Goal: Task Accomplishment & Management: Manage account settings

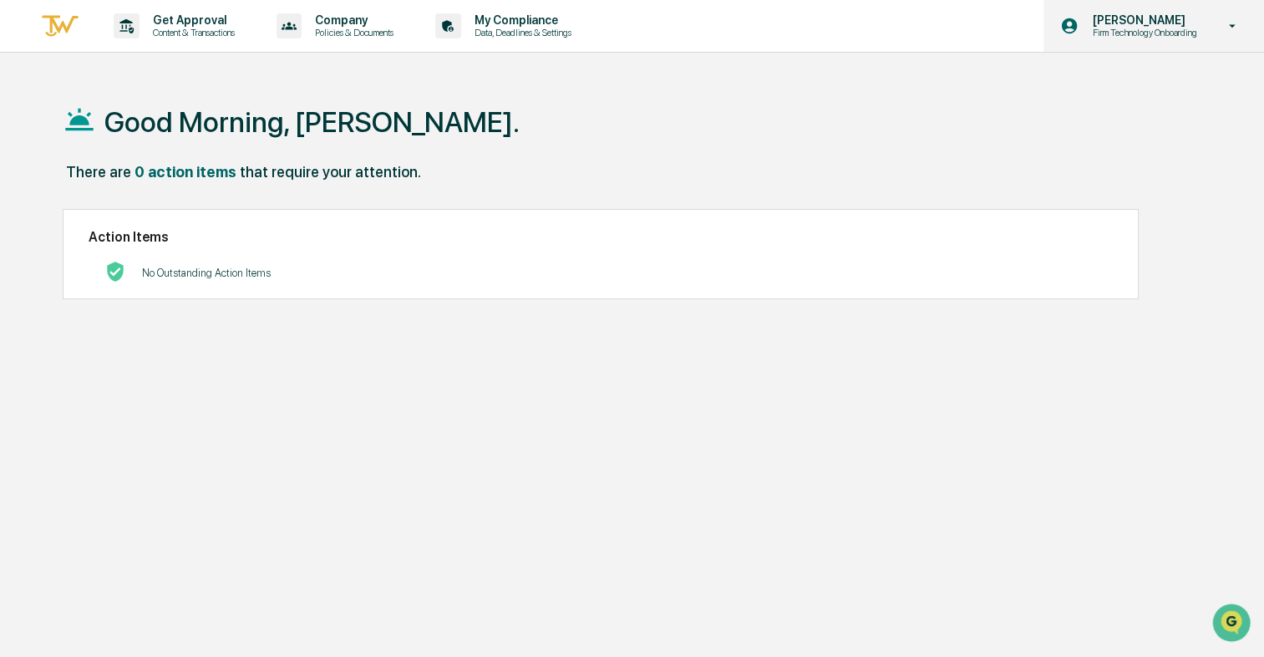
click at [1233, 26] on icon at bounding box center [1233, 25] width 7 height 3
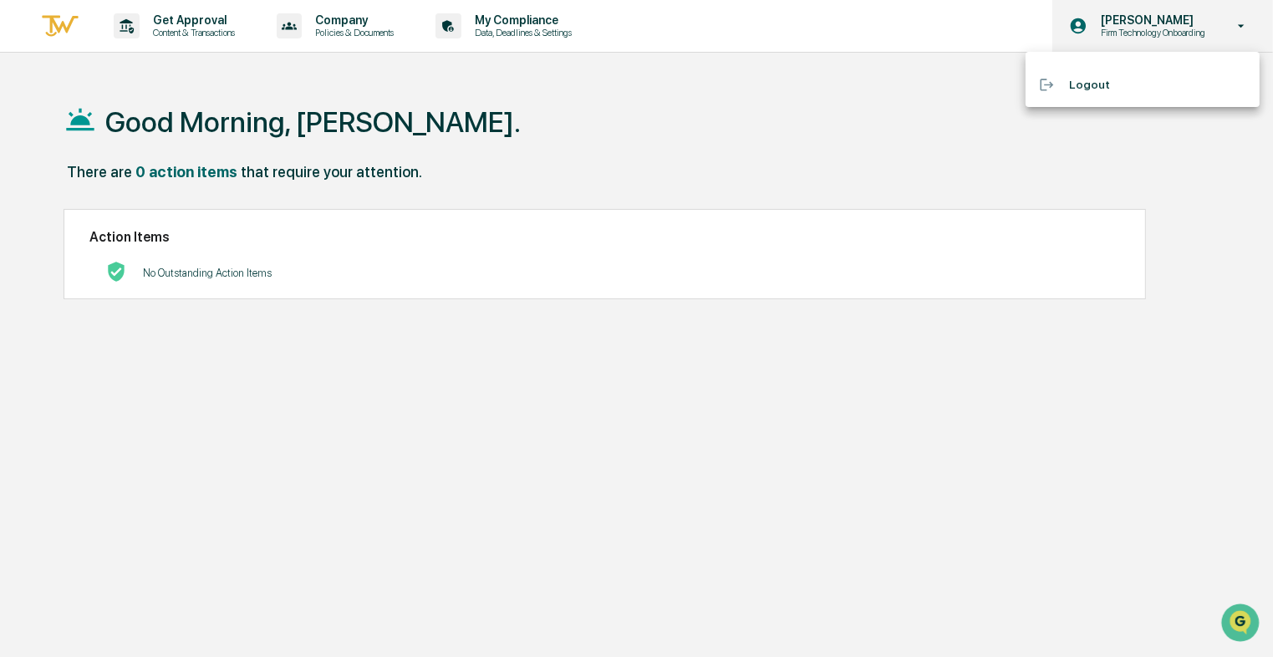
click at [1233, 26] on div at bounding box center [636, 328] width 1273 height 657
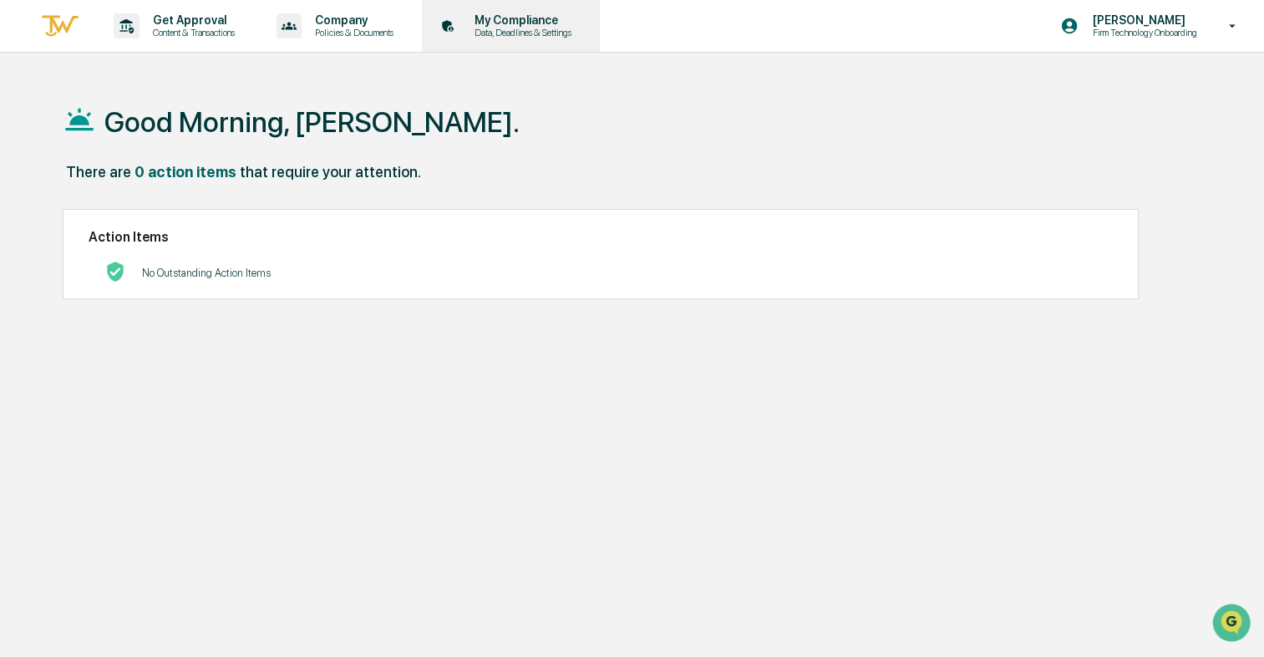
click at [521, 24] on p "My Compliance" at bounding box center [520, 19] width 119 height 13
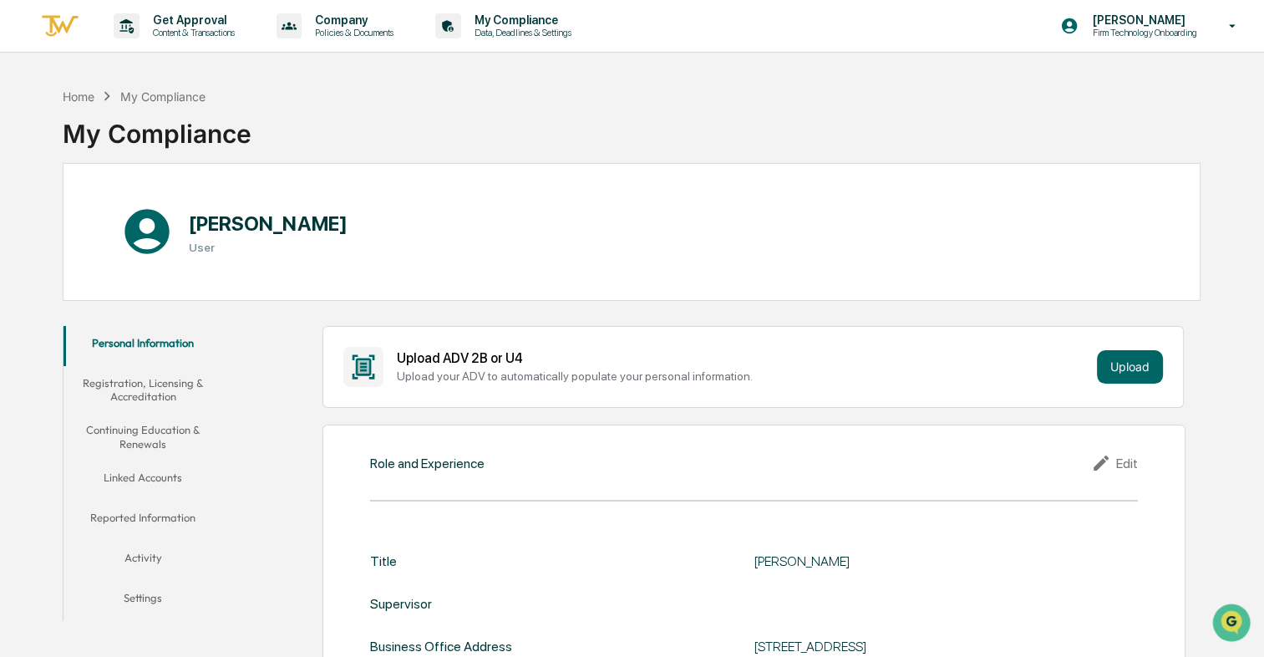
click at [175, 475] on button "Linked Accounts" at bounding box center [143, 480] width 159 height 40
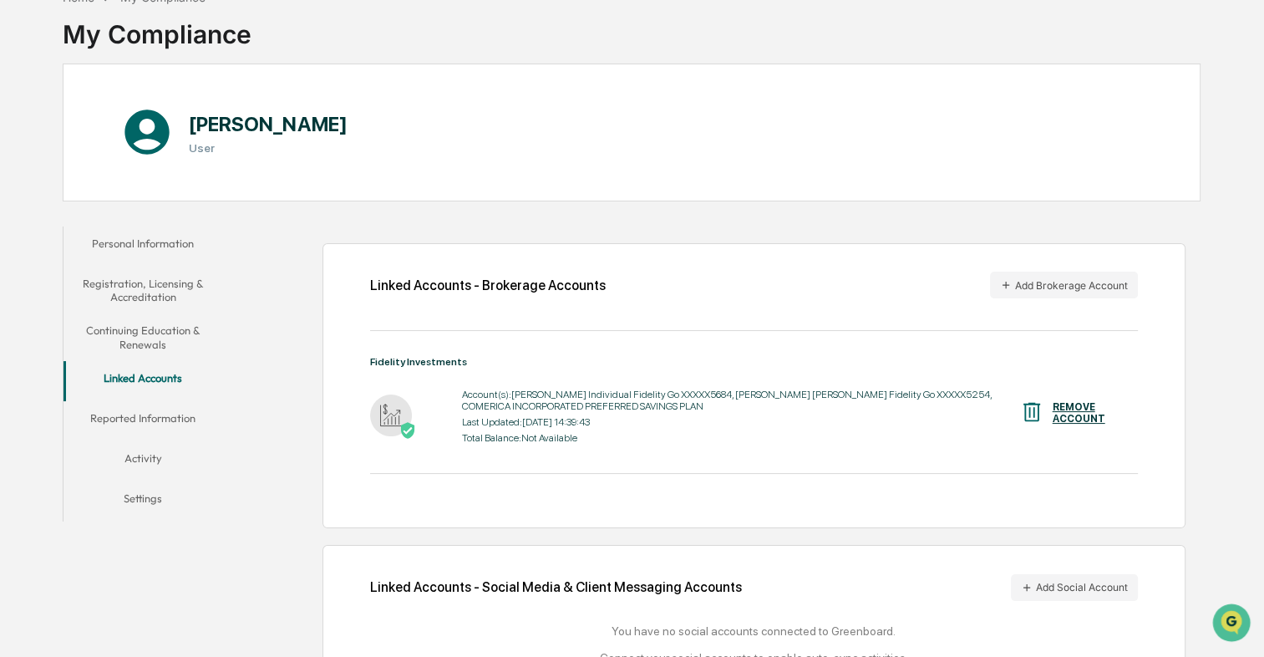
scroll to position [164, 0]
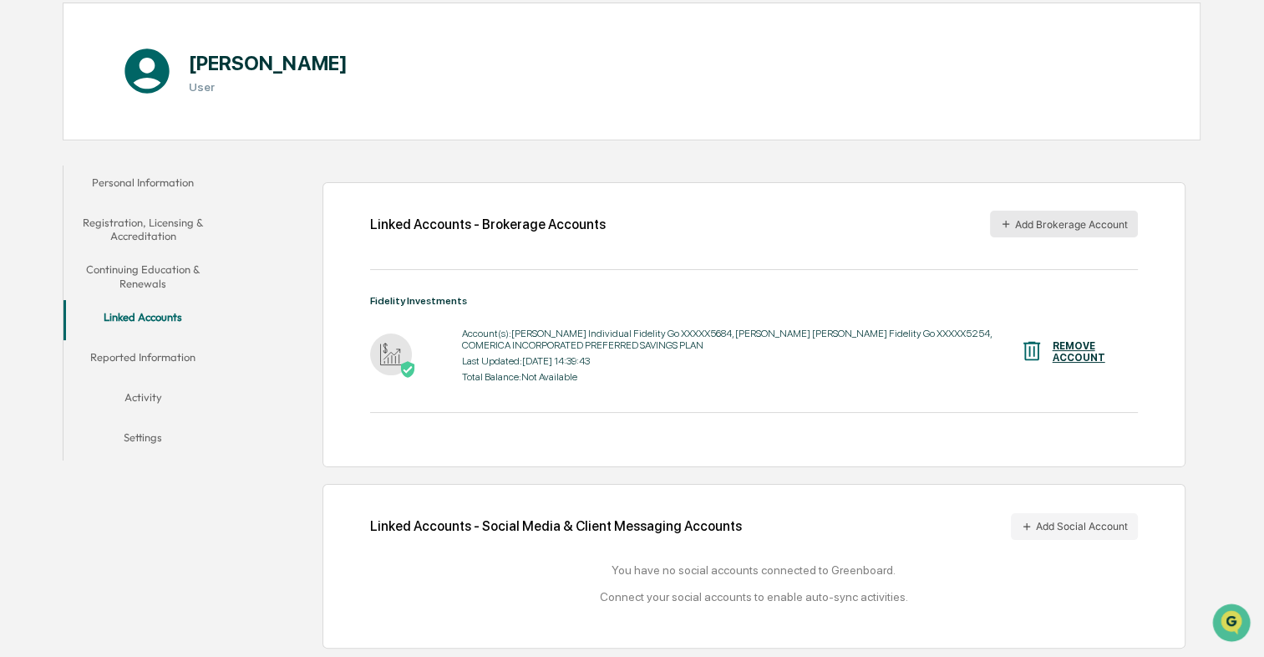
click at [1025, 221] on button "Add Brokerage Account" at bounding box center [1064, 224] width 148 height 27
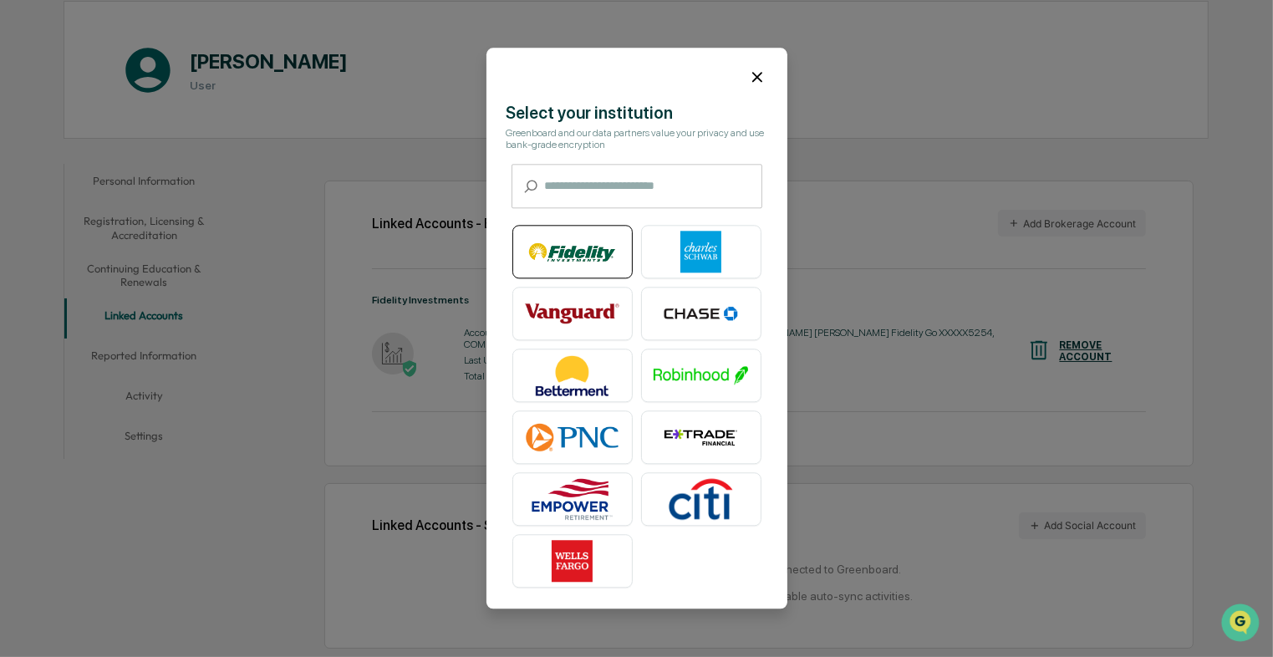
click at [566, 257] on img at bounding box center [572, 252] width 95 height 42
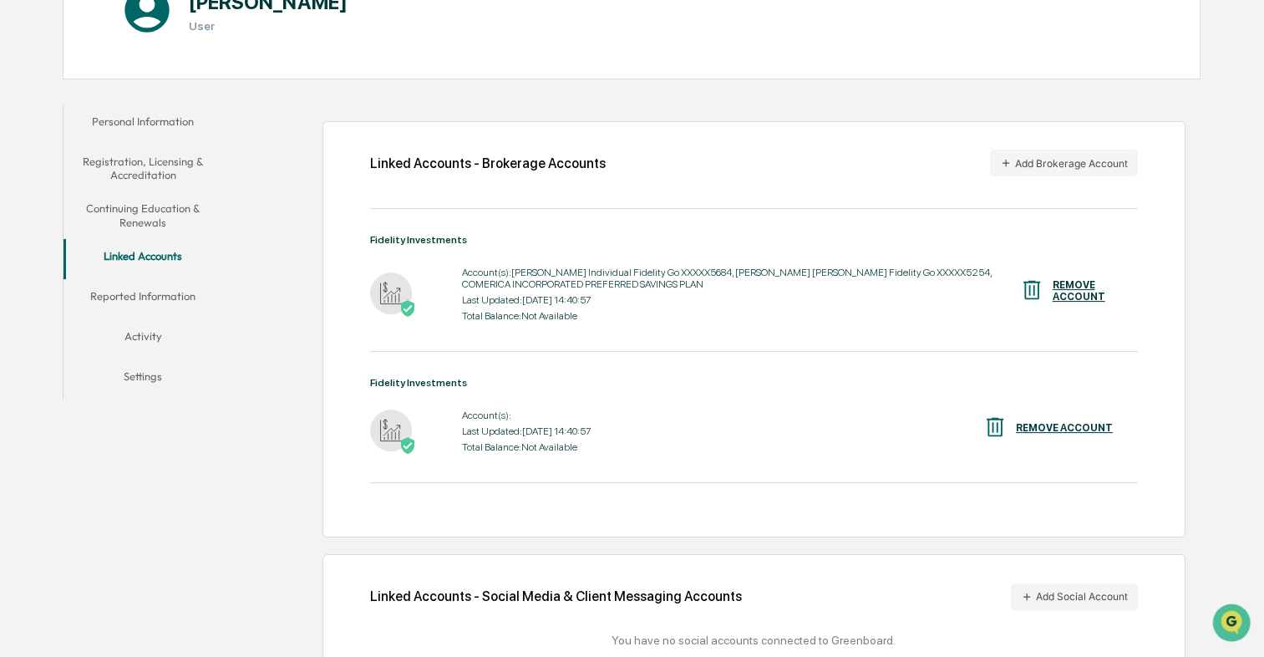
scroll to position [297, 0]
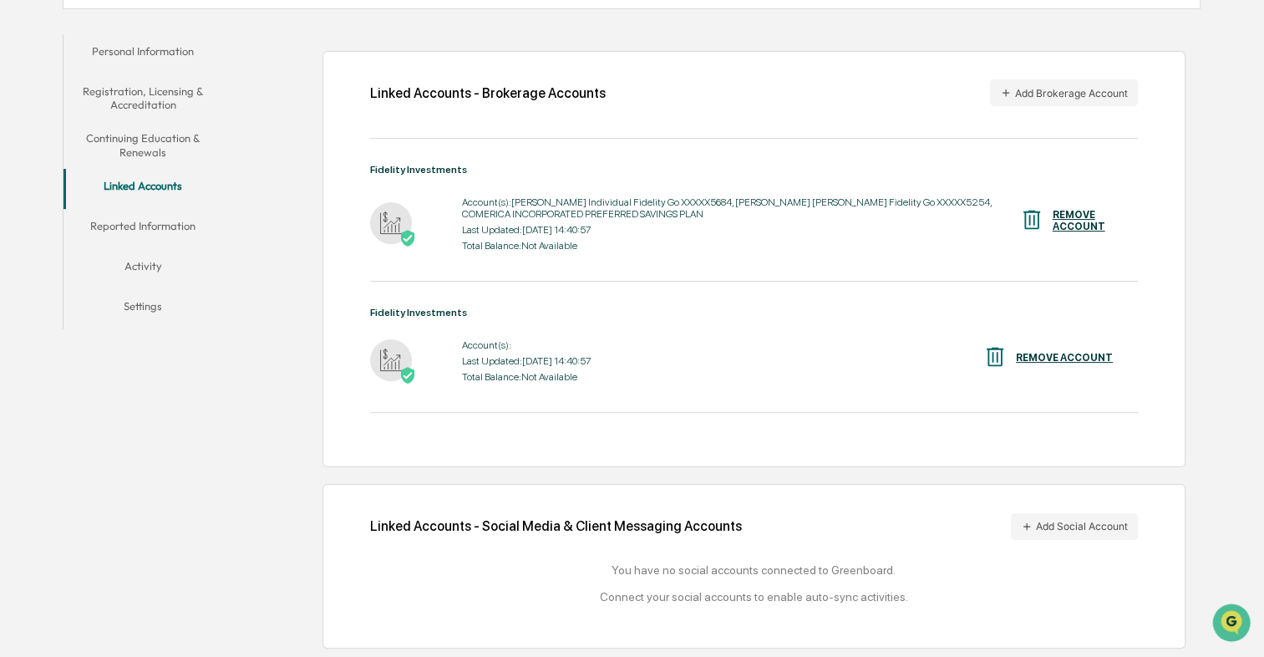
click at [388, 366] on img at bounding box center [391, 360] width 42 height 42
